Goal: Information Seeking & Learning: Learn about a topic

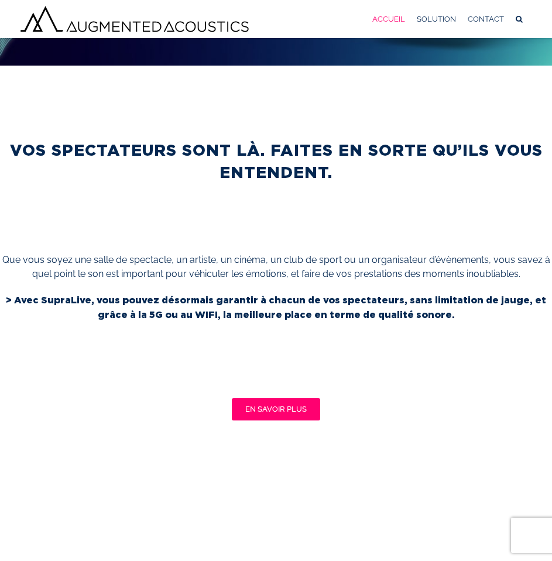
scroll to position [286, 0]
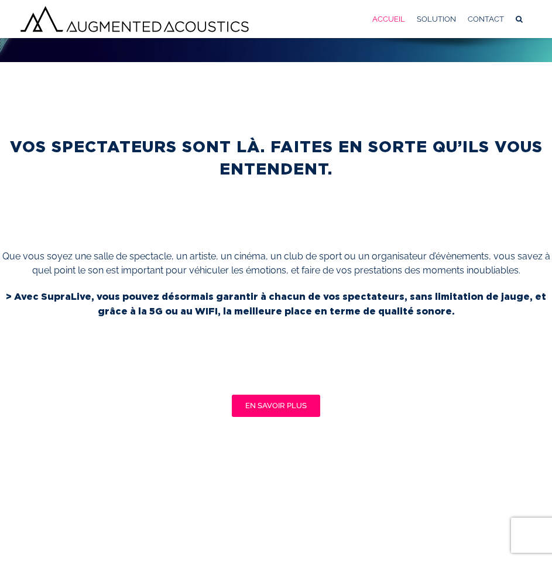
drag, startPoint x: 417, startPoint y: 70, endPoint x: 423, endPoint y: 64, distance: 8.3
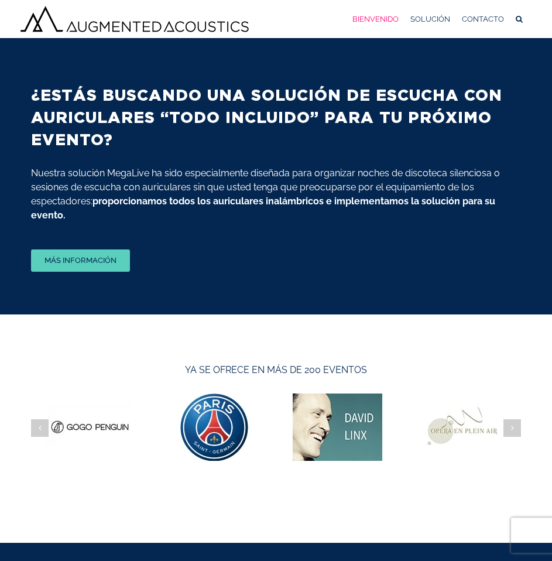
scroll to position [5166, 0]
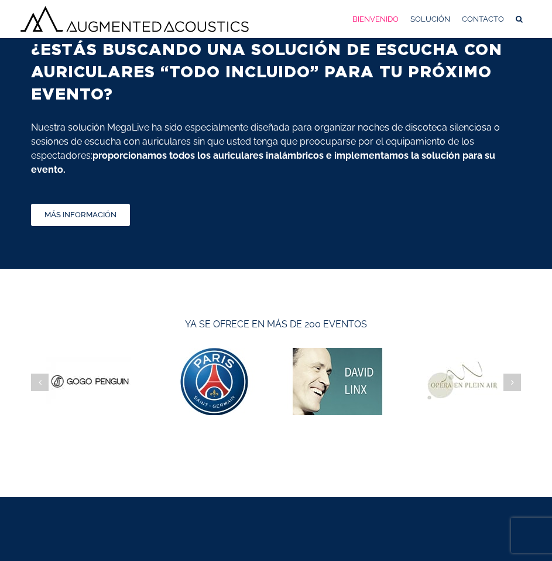
drag, startPoint x: 87, startPoint y: 204, endPoint x: 87, endPoint y: 215, distance: 11.7
click at [87, 208] on div "¿ESTÁS BUSCANDO UNA SOLUCIÓN DE ESCUCHA CON AURICULARES “TODO INCLUIDO” PARA TU…" at bounding box center [276, 132] width 490 height 187
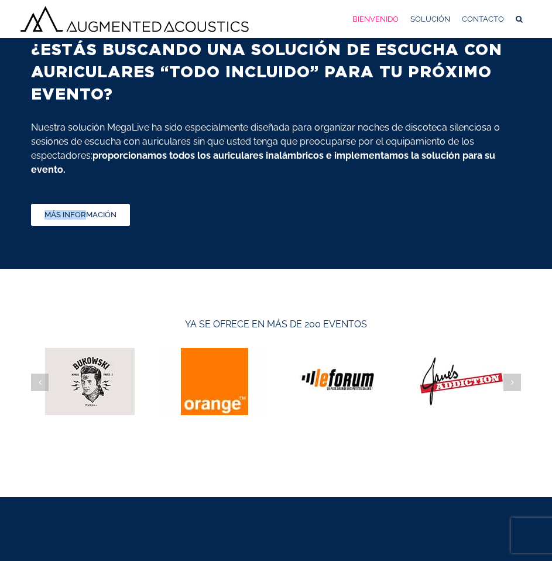
click at [87, 218] on font "MÁS INFORMACIÓN" at bounding box center [80, 214] width 72 height 9
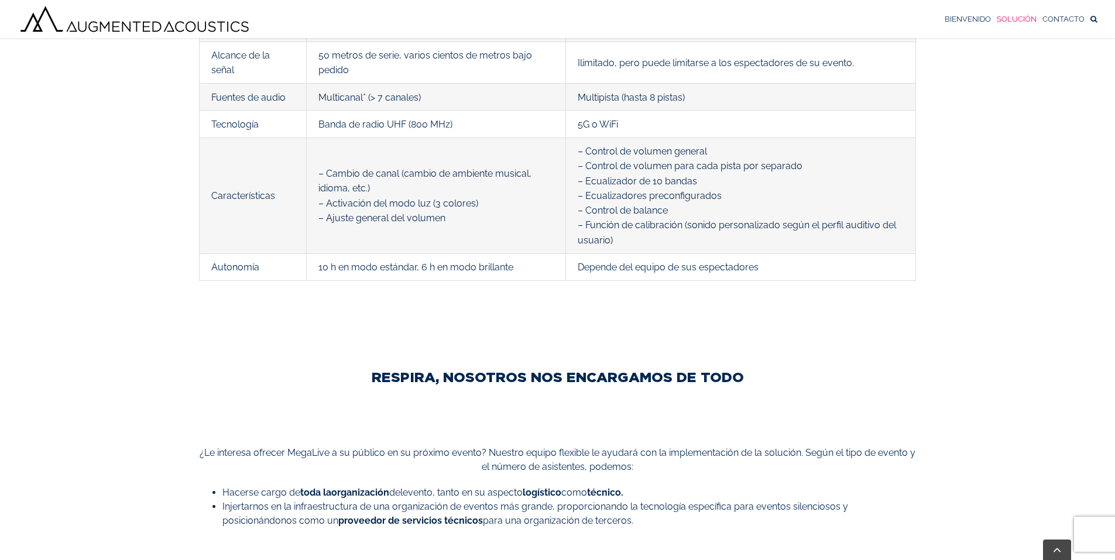
scroll to position [2065, 0]
